Goal: Information Seeking & Learning: Find specific page/section

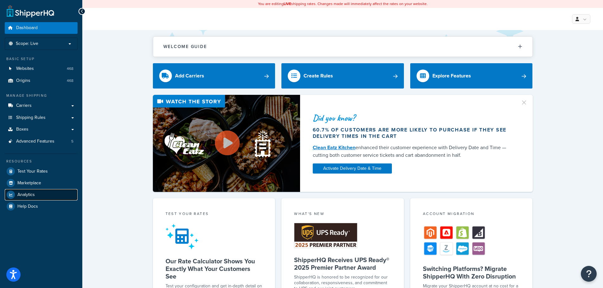
click at [26, 197] on span "Analytics" at bounding box center [25, 194] width 17 height 5
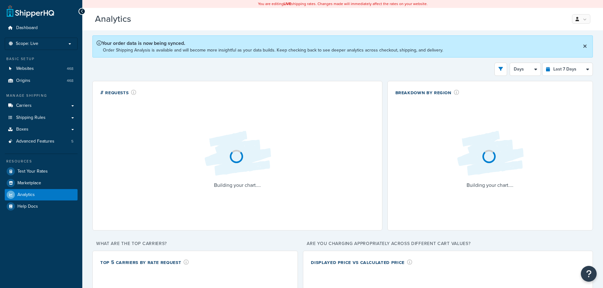
select select "last_7_days"
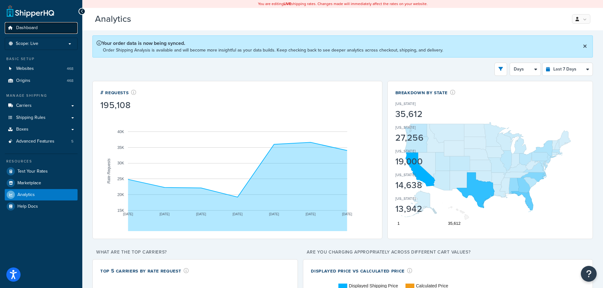
click at [25, 32] on link "Dashboard" at bounding box center [41, 28] width 73 height 12
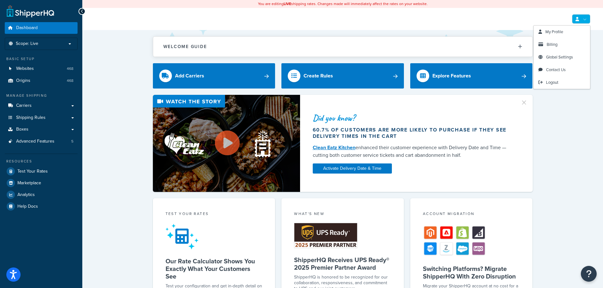
click at [582, 22] on link at bounding box center [581, 18] width 18 height 9
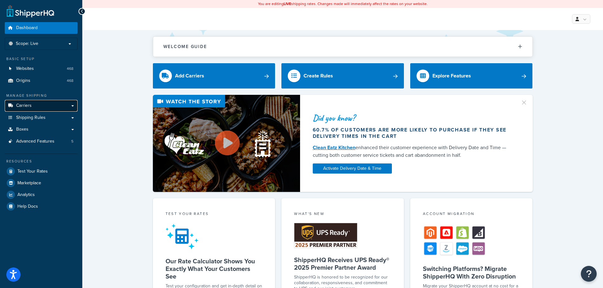
click at [25, 107] on span "Carriers" at bounding box center [24, 105] width 16 height 5
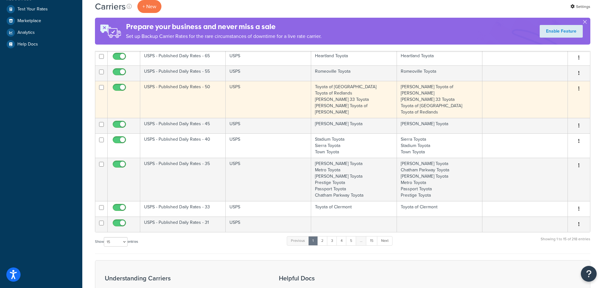
scroll to position [317, 0]
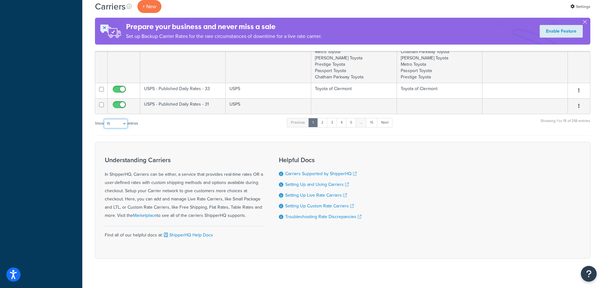
click at [123, 119] on select "10 15 25 50 100" at bounding box center [116, 123] width 24 height 9
select select "100"
click at [104, 129] on select "10 15 25 50 100" at bounding box center [116, 123] width 24 height 9
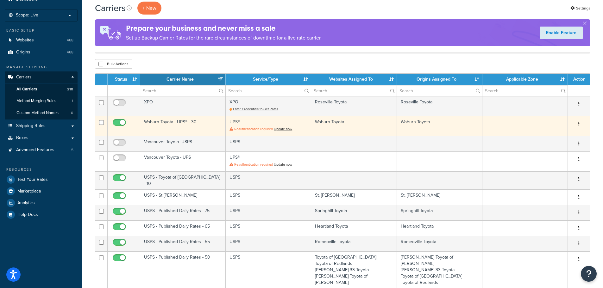
scroll to position [0, 0]
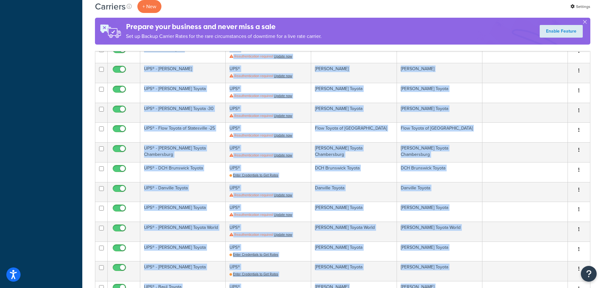
scroll to position [2707, 0]
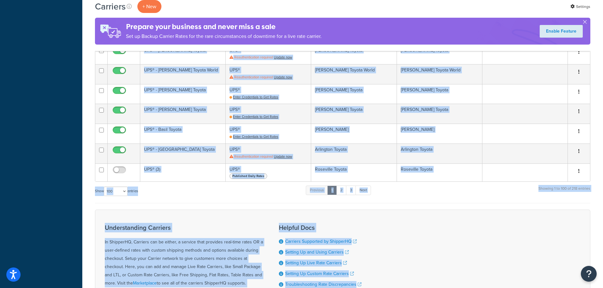
drag, startPoint x: 94, startPoint y: 101, endPoint x: 511, endPoint y: 303, distance: 463.9
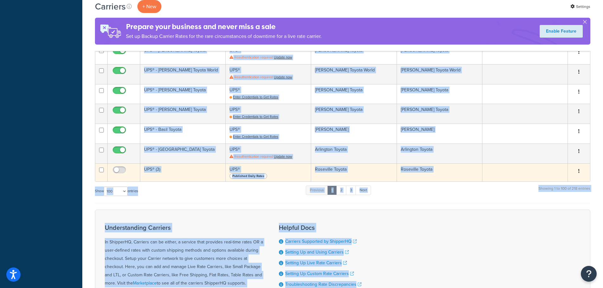
drag, startPoint x: 395, startPoint y: 93, endPoint x: 428, endPoint y: 98, distance: 33.3
click at [395, 164] on td "Roseville Toyota" at bounding box center [353, 173] width 85 height 18
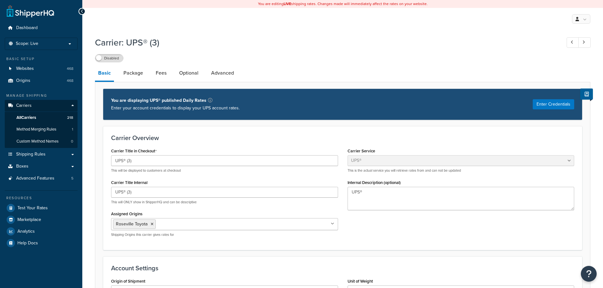
select select "ups"
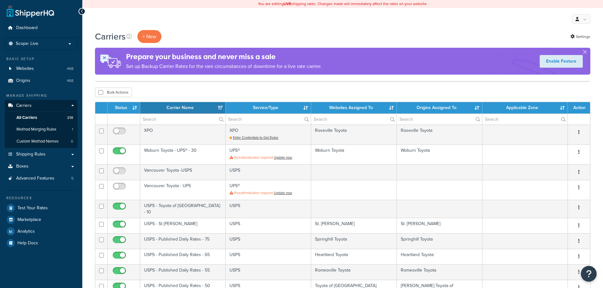
select select "100"
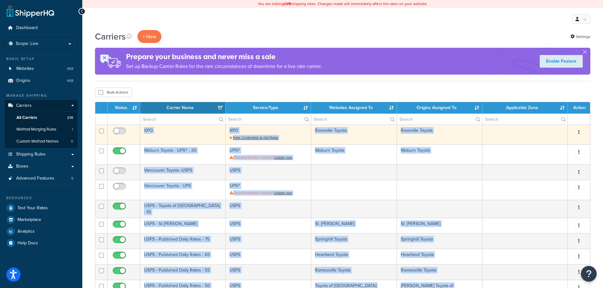
drag, startPoint x: 474, startPoint y: 224, endPoint x: 144, endPoint y: 129, distance: 343.7
click at [144, 129] on tbody at bounding box center [342, 278] width 495 height 306
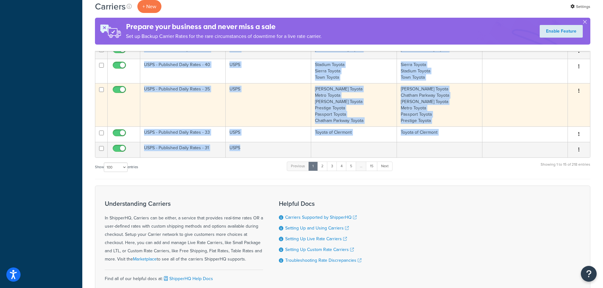
scroll to position [285, 0]
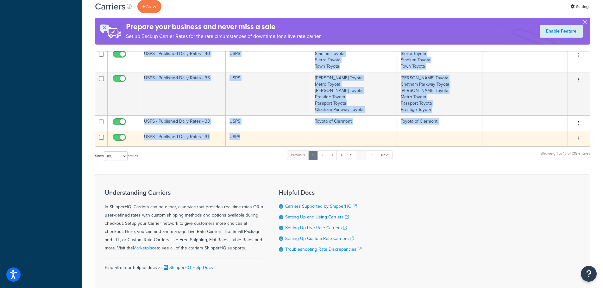
copy tbody "XPO XPO Enter Credentials to Get Rates Roseville Toyota Roseville Toyota Edit D…"
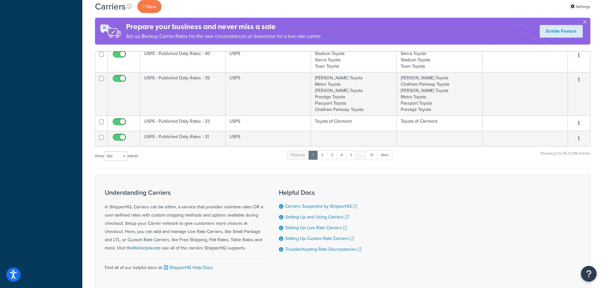
click at [461, 185] on div "Understanding Carriers In ShipperHQ, Carriers can be either, a service that pro…" at bounding box center [342, 233] width 495 height 117
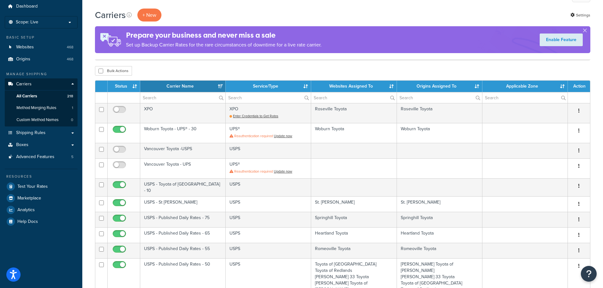
scroll to position [0, 0]
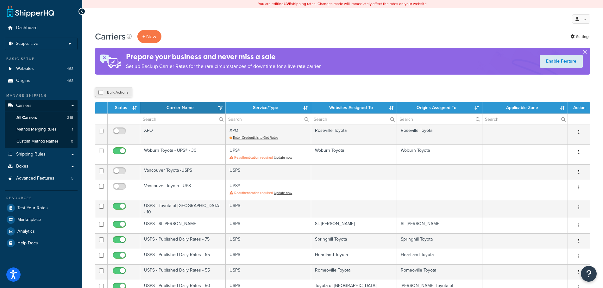
click at [104, 93] on button "Bulk Actions" at bounding box center [113, 92] width 37 height 9
checkbox input "true"
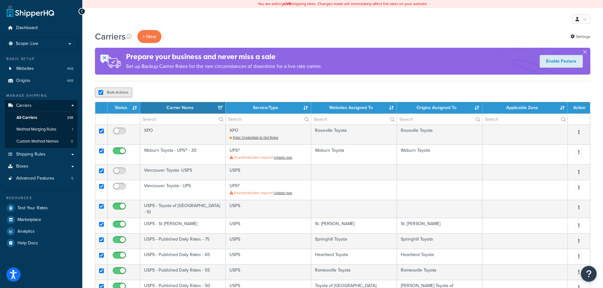
checkbox input "true"
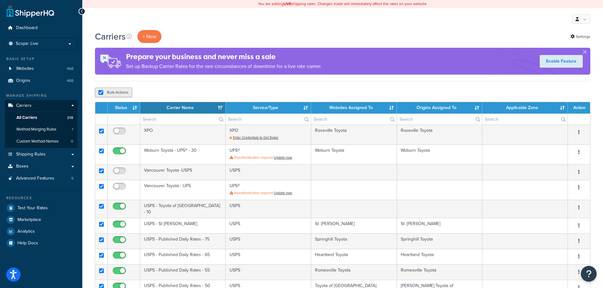
checkbox input "true"
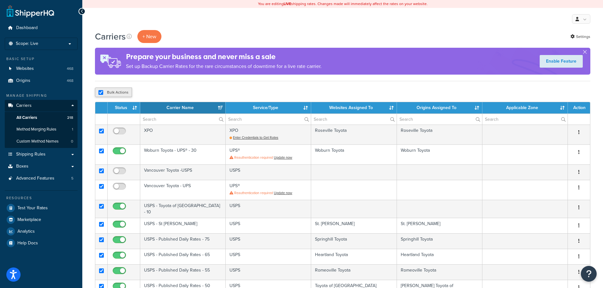
checkbox input "true"
click at [101, 93] on input "checkbox" at bounding box center [100, 92] width 5 height 5
checkbox input "false"
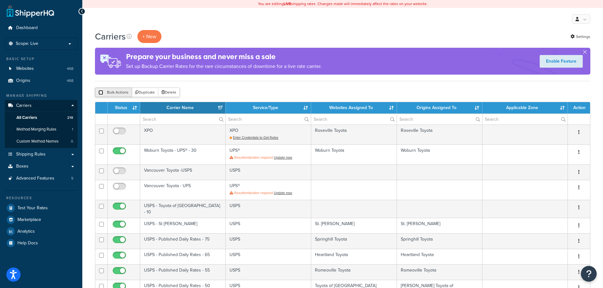
checkbox input "false"
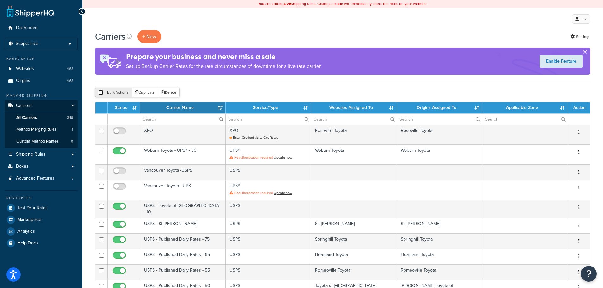
checkbox input "false"
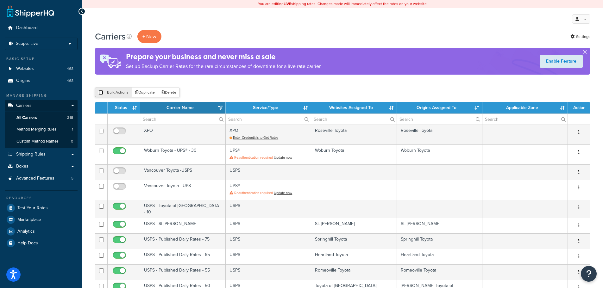
checkbox input "false"
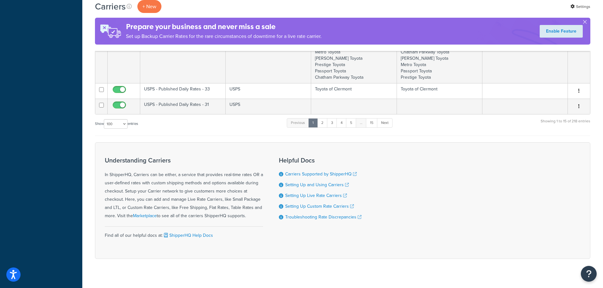
scroll to position [317, 0]
click at [110, 119] on select "10 15 25 50 100" at bounding box center [116, 123] width 24 height 9
click at [225, 122] on div "Show 10 15 25 50 100 entries Previous 1 2 3 4 5 … 15 Next Showing 1 to 15 of 21…" at bounding box center [342, 126] width 495 height 19
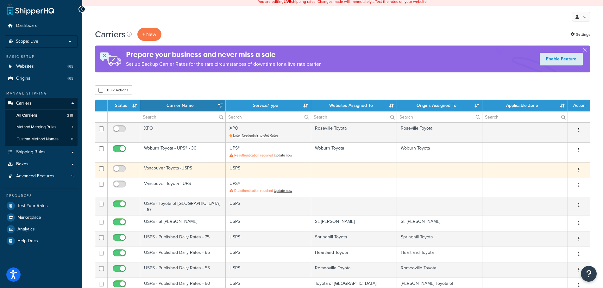
scroll to position [0, 0]
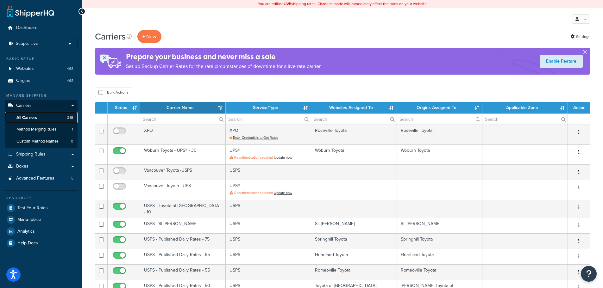
click at [39, 118] on link "All Carriers 218" at bounding box center [41, 118] width 73 height 12
select select "15"
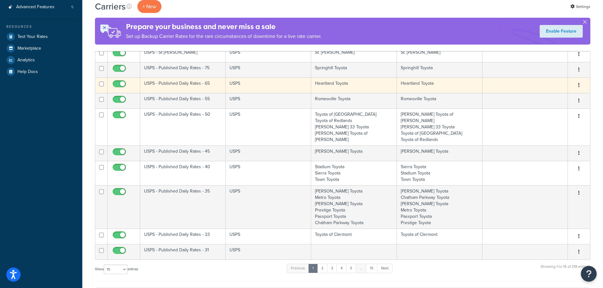
scroll to position [96, 0]
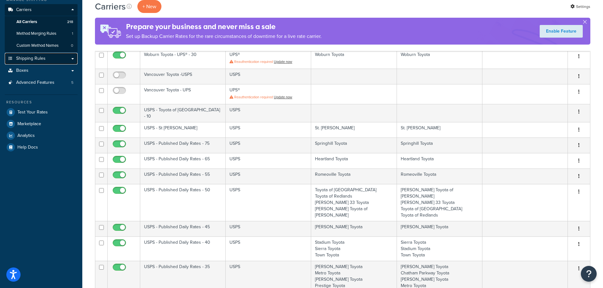
click at [27, 59] on span "Shipping Rules" at bounding box center [30, 58] width 29 height 5
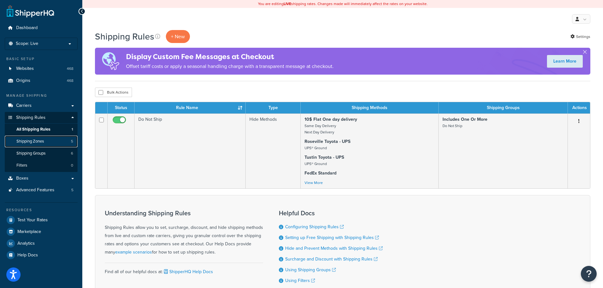
click at [29, 140] on span "Shipping Zones" at bounding box center [30, 141] width 28 height 5
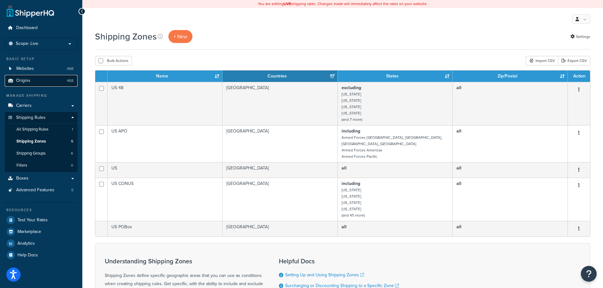
click at [32, 81] on link "Origins 468" at bounding box center [41, 81] width 73 height 12
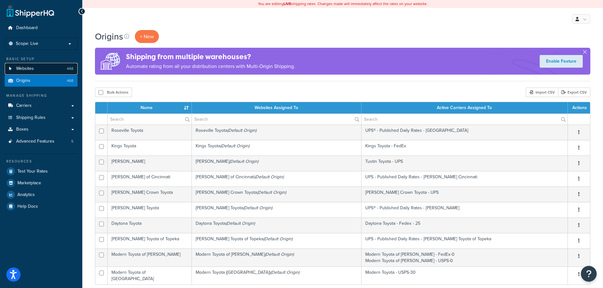
click at [36, 65] on link "Websites 468" at bounding box center [41, 69] width 73 height 12
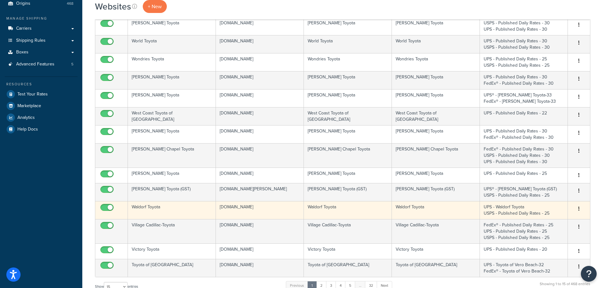
scroll to position [190, 0]
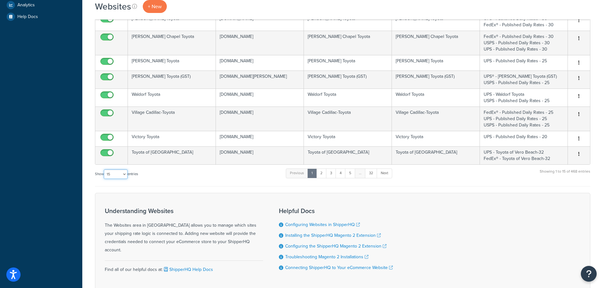
click at [126, 170] on select "10 15 25 50 100" at bounding box center [116, 174] width 24 height 9
select select "100"
click at [104, 179] on select "10 15 25 50 100" at bounding box center [116, 174] width 24 height 9
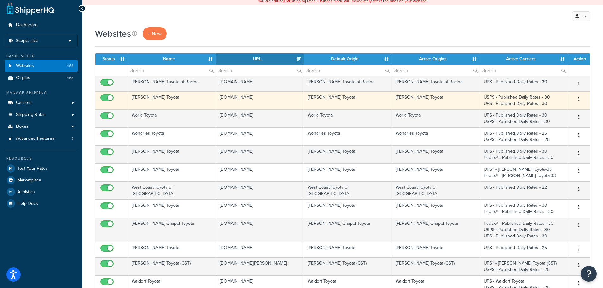
scroll to position [0, 0]
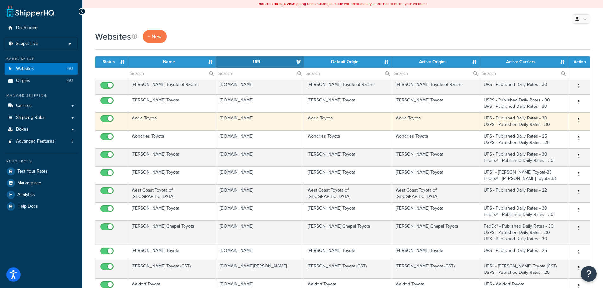
drag, startPoint x: 145, startPoint y: 60, endPoint x: 220, endPoint y: 128, distance: 101.5
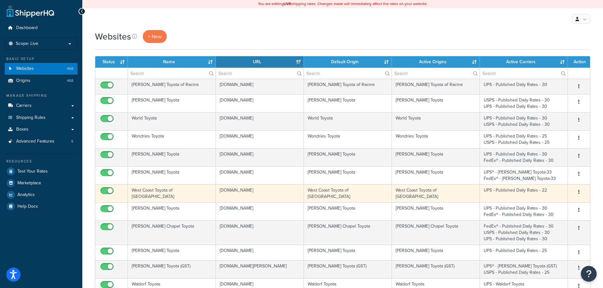
drag, startPoint x: 161, startPoint y: 61, endPoint x: 289, endPoint y: 193, distance: 183.8
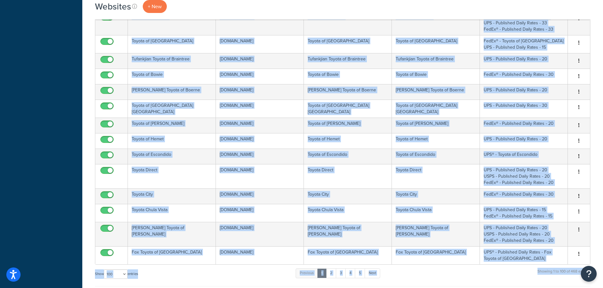
scroll to position [1711, 0]
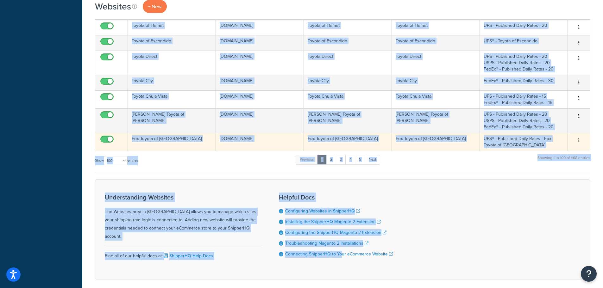
drag, startPoint x: 123, startPoint y: 81, endPoint x: 540, endPoint y: 126, distance: 419.9
copy table "Zeigler Toyota of Racine www.zeiglertoyotaracine.com Zeigler Toyota of Racine Z…"
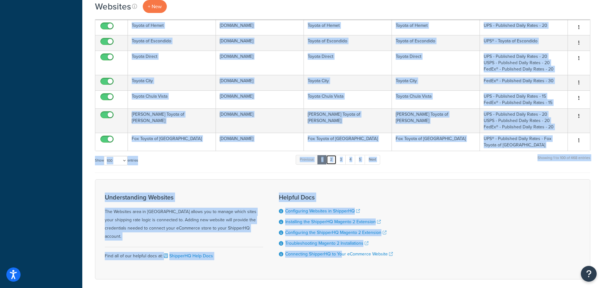
click at [330, 155] on link "2" at bounding box center [331, 159] width 10 height 9
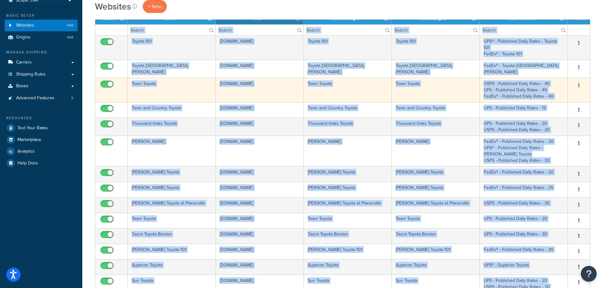
scroll to position [0, 0]
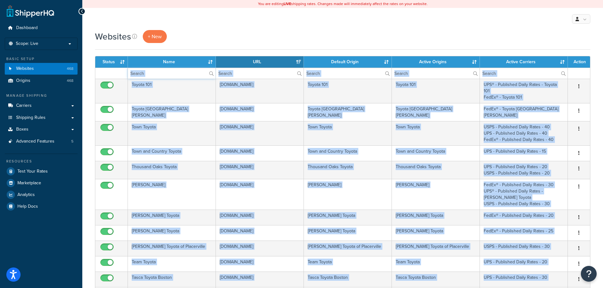
click at [147, 79] on input "text" at bounding box center [172, 73] width 88 height 11
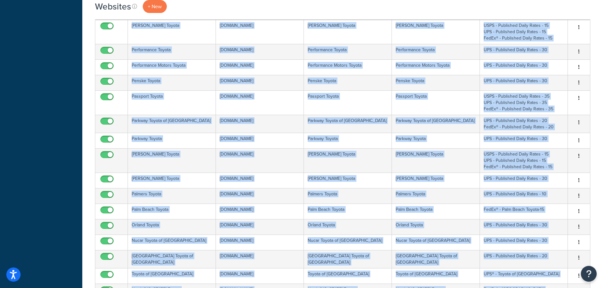
scroll to position [1737, 0]
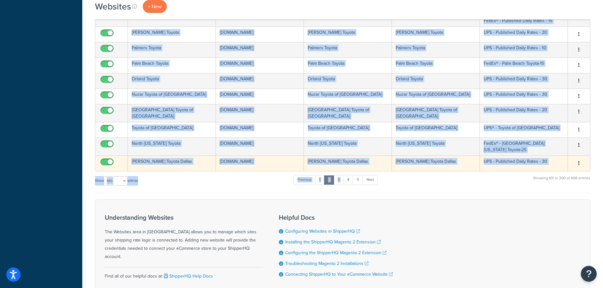
drag, startPoint x: 139, startPoint y: 92, endPoint x: 562, endPoint y: 120, distance: 424.2
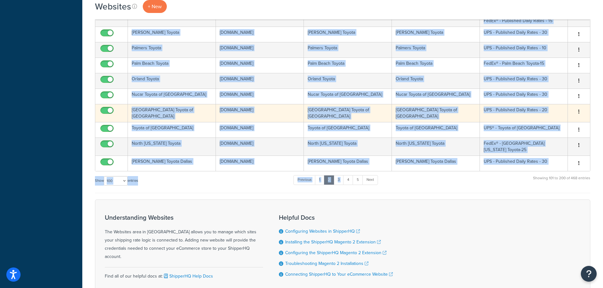
copy tbody "Toyota 101 www.toyota101.com Toyota 101 Toyota 101 UPS® - Published Daily Rates…"
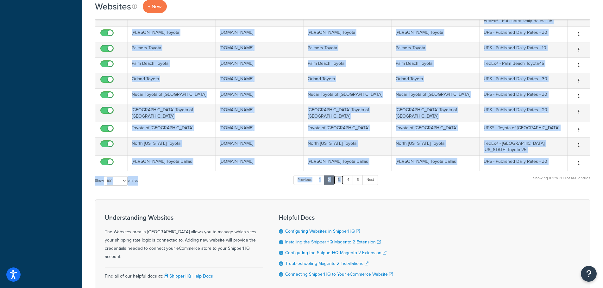
click at [338, 175] on link "3" at bounding box center [339, 179] width 10 height 9
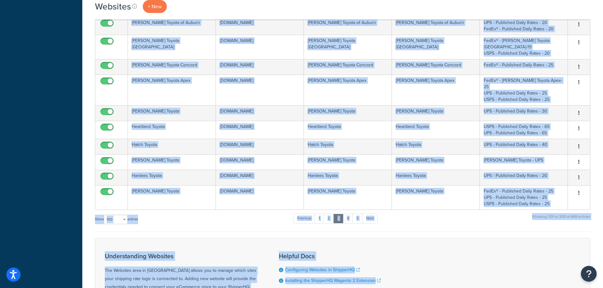
scroll to position [1775, 0]
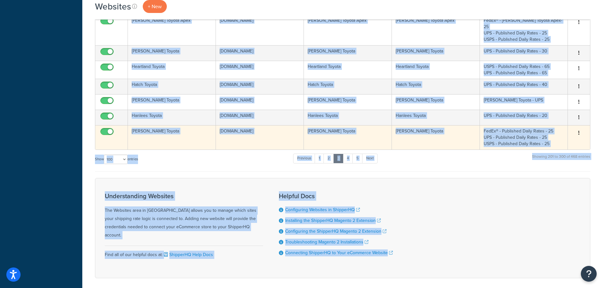
drag, startPoint x: 130, startPoint y: 83, endPoint x: 550, endPoint y: 122, distance: 422.5
copy tbody "Newbold Toyota www.newboldtoyota.com Newbold Toyota Newbold Toyota UPS - Newbol…"
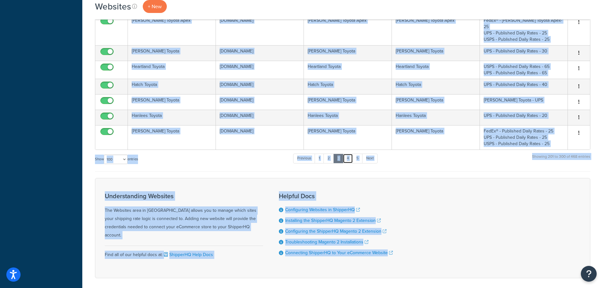
click at [349, 154] on link "4" at bounding box center [348, 158] width 10 height 9
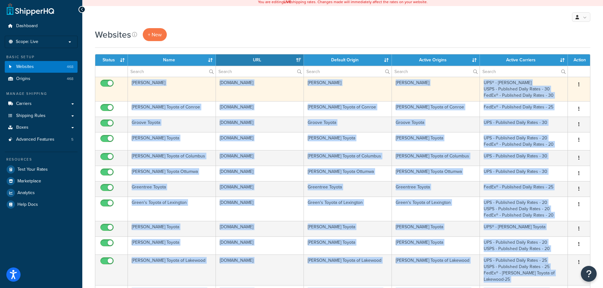
scroll to position [0, 0]
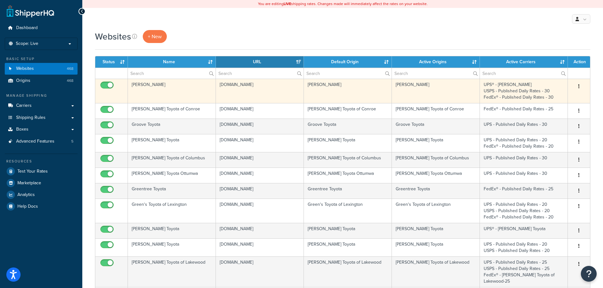
click at [155, 88] on td "[PERSON_NAME]" at bounding box center [172, 91] width 88 height 24
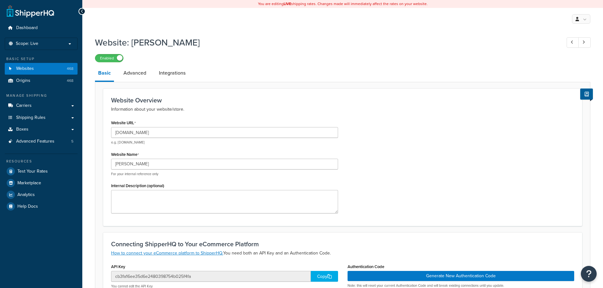
select select "112096"
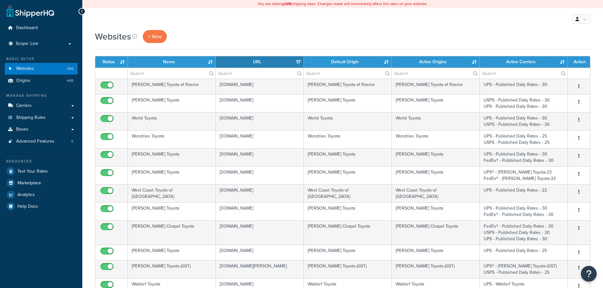
select select "100"
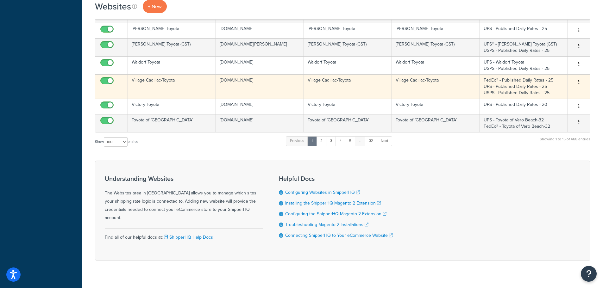
scroll to position [223, 0]
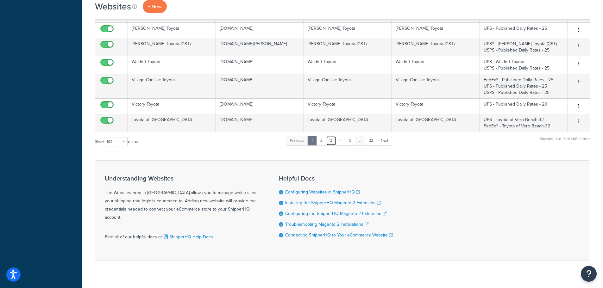
click at [333, 137] on link "3" at bounding box center [331, 140] width 10 height 9
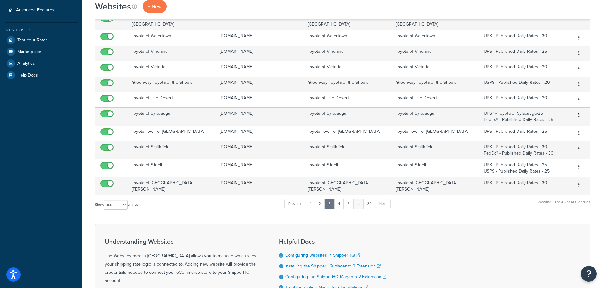
scroll to position [0, 0]
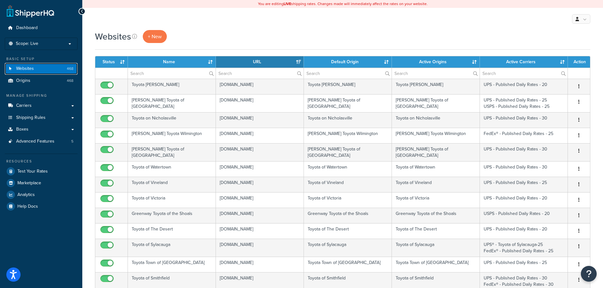
click at [27, 67] on span "Websites" at bounding box center [25, 68] width 18 height 5
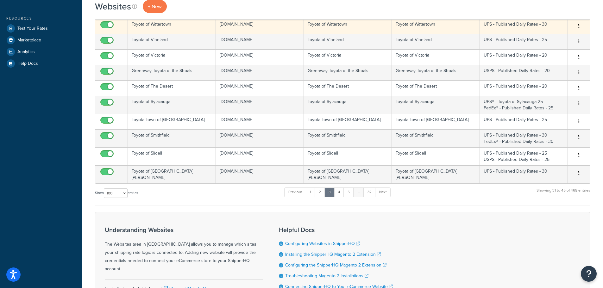
scroll to position [192, 0]
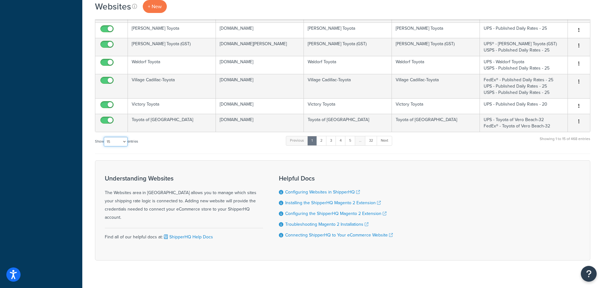
click at [123, 138] on select "10 15 25 50 100" at bounding box center [116, 141] width 24 height 9
select select "100"
click at [104, 147] on select "10 15 25 50 100" at bounding box center [116, 141] width 24 height 9
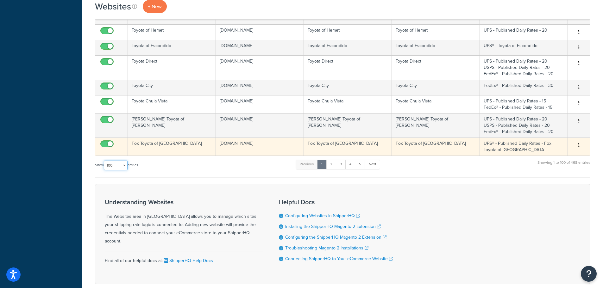
scroll to position [1711, 0]
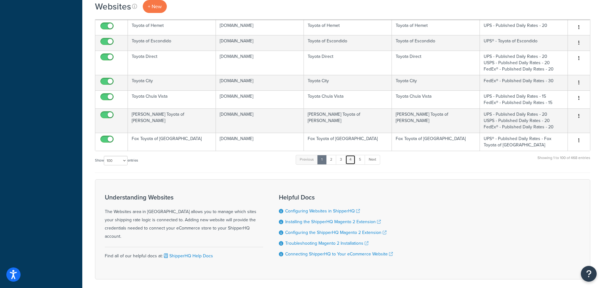
click at [351, 155] on link "4" at bounding box center [350, 159] width 10 height 9
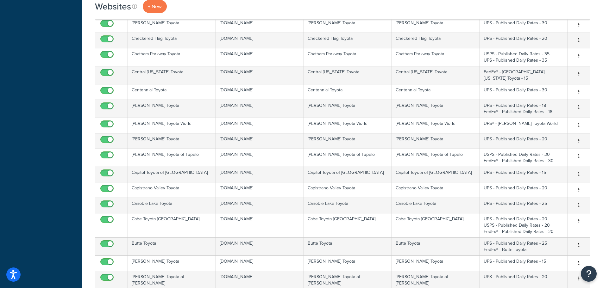
scroll to position [1750, 0]
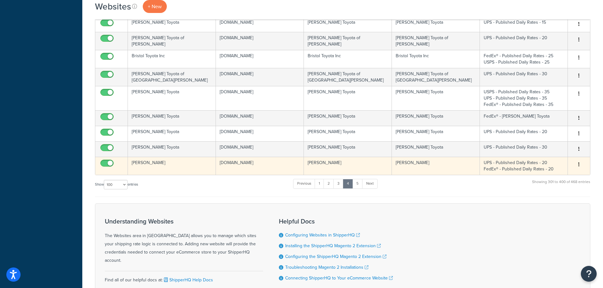
drag, startPoint x: 134, startPoint y: 92, endPoint x: 552, endPoint y: 127, distance: 419.9
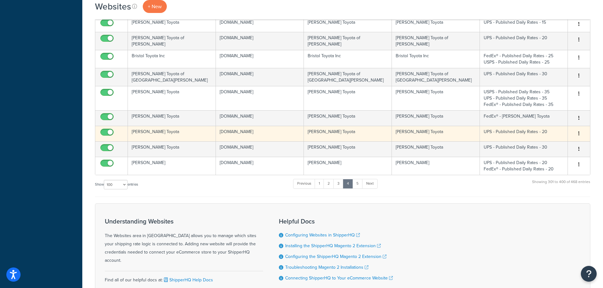
copy tbody "Lorem Ipsumd sit.ametconsecteturadipi.eli Seddo Eiusmo Tempo Incidi UTL® - Etdo…"
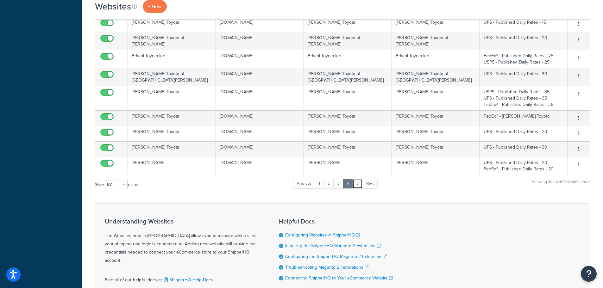
click at [360, 179] on link "5" at bounding box center [357, 183] width 10 height 9
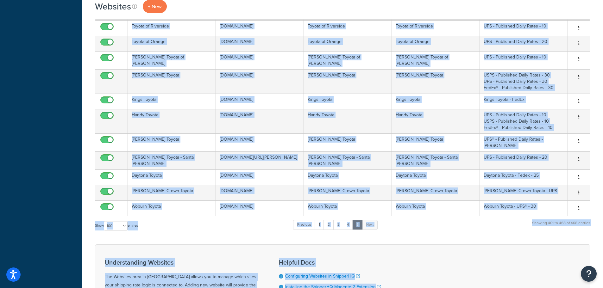
scroll to position [1172, 0]
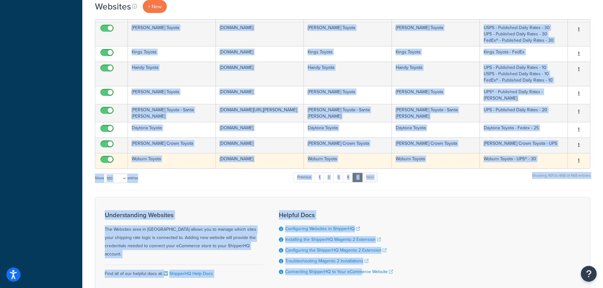
drag, startPoint x: 140, startPoint y: 95, endPoint x: 545, endPoint y: 125, distance: 406.0
copy tbody "Loremipsum Dolors am Consec adi.elitseddoeiusmod.tem Incididunt Utlabo et Dolor…"
